Goal: Task Accomplishment & Management: Use online tool/utility

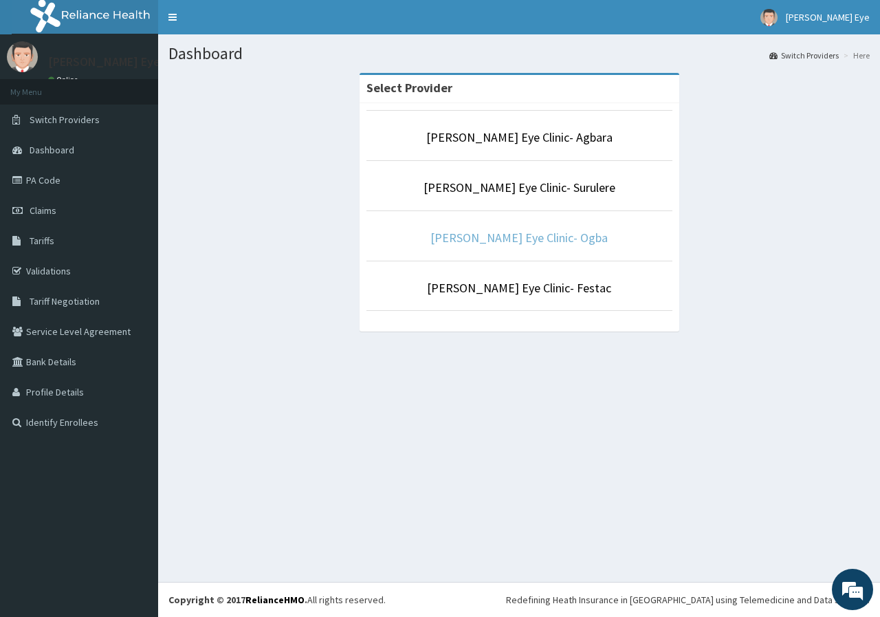
click at [523, 240] on link "[PERSON_NAME] Eye Clinic- Ogba" at bounding box center [518, 238] width 177 height 16
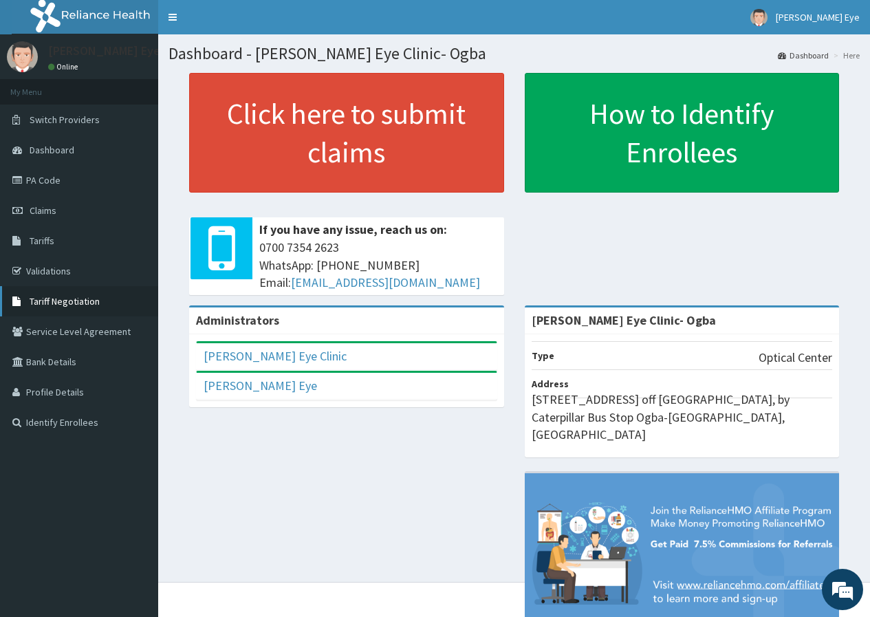
click at [76, 302] on span "Tariff Negotiation" at bounding box center [65, 301] width 70 height 12
